Goal: Check status: Check status

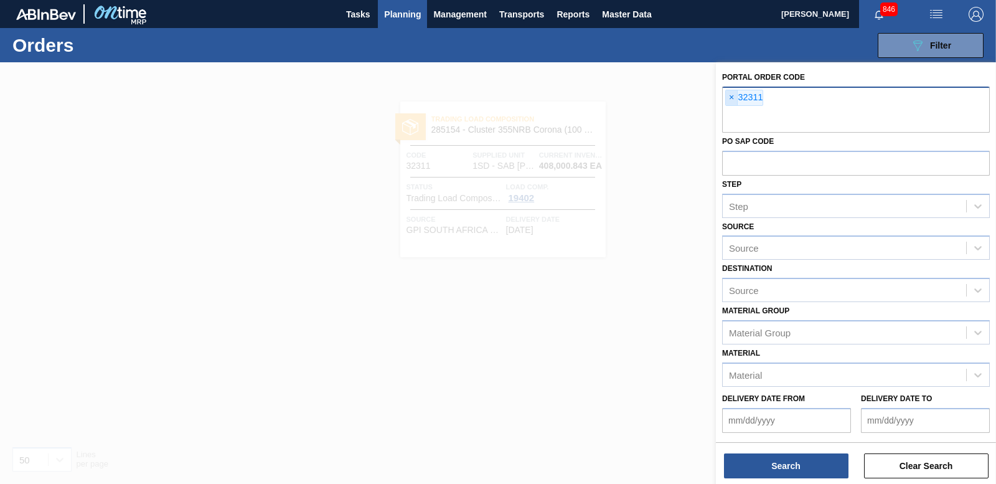
click at [729, 95] on span "×" at bounding box center [732, 97] width 12 height 15
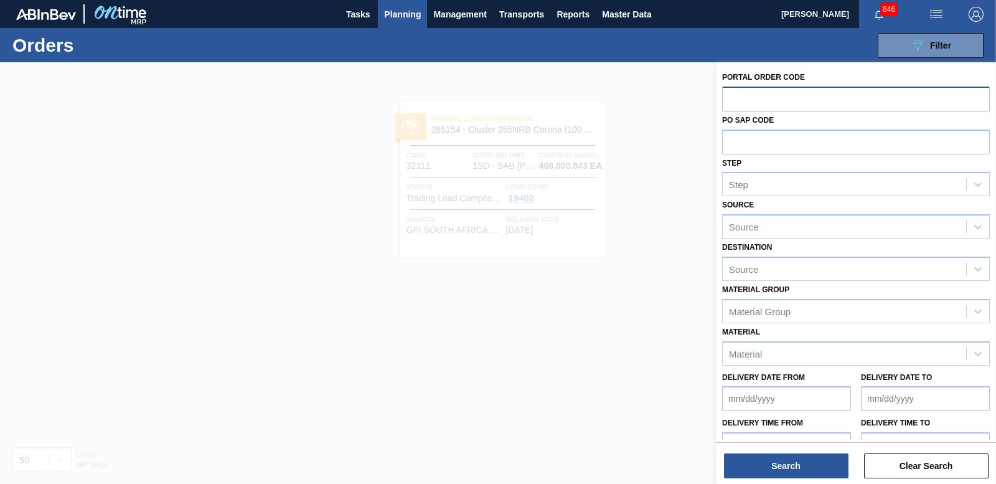
paste input "32312"
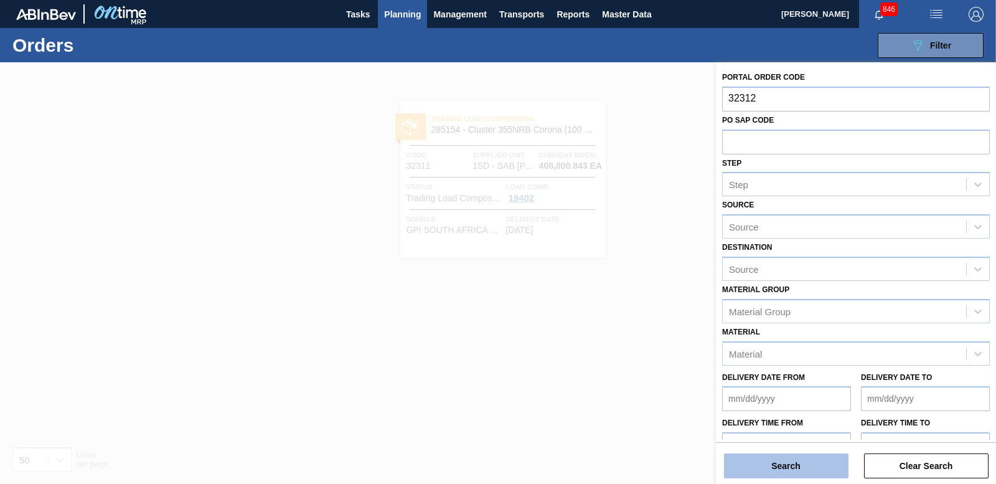
type input "32312"
click at [777, 461] on button "Search" at bounding box center [786, 465] width 124 height 25
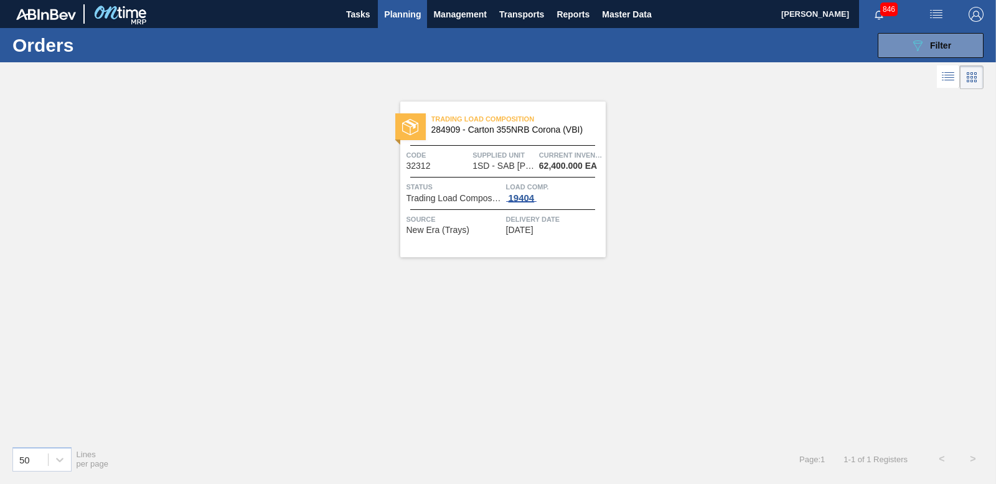
click at [528, 198] on div "19404" at bounding box center [521, 198] width 31 height 10
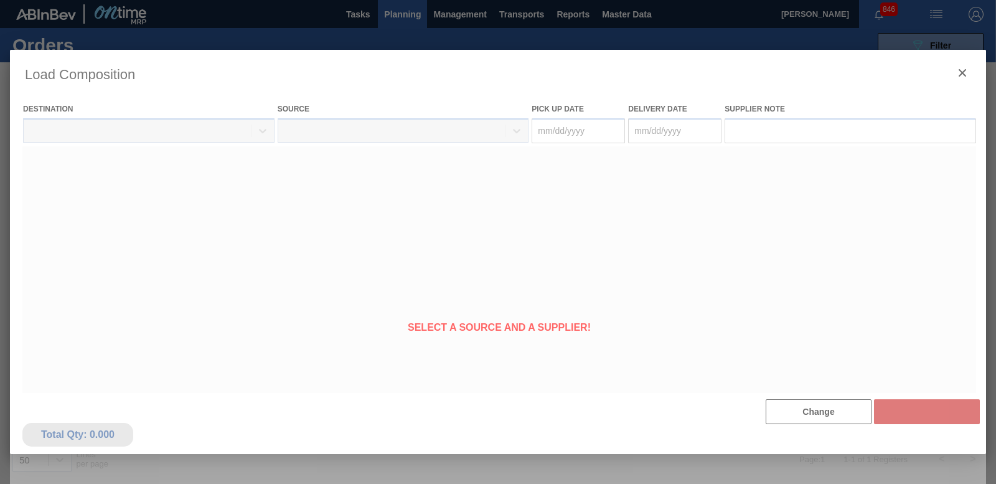
type Date "[DATE]"
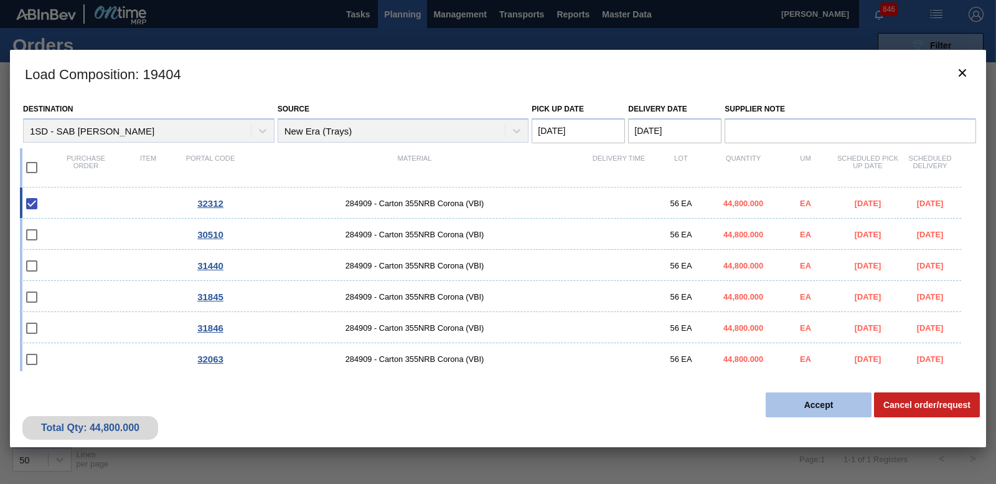
click at [831, 408] on button "Accept" at bounding box center [818, 404] width 106 height 25
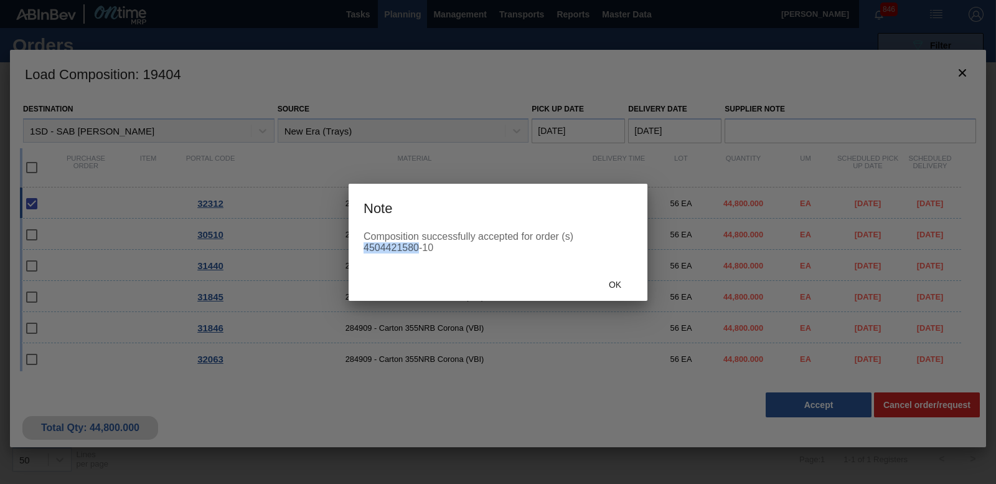
drag, startPoint x: 366, startPoint y: 246, endPoint x: 418, endPoint y: 250, distance: 51.8
click at [418, 250] on div "Composition successfully accepted for order (s) 4504421580-10" at bounding box center [497, 242] width 269 height 22
copy div "4504421580"
click at [623, 283] on span "Ok" at bounding box center [615, 284] width 32 height 10
